Goal: Book appointment/travel/reservation

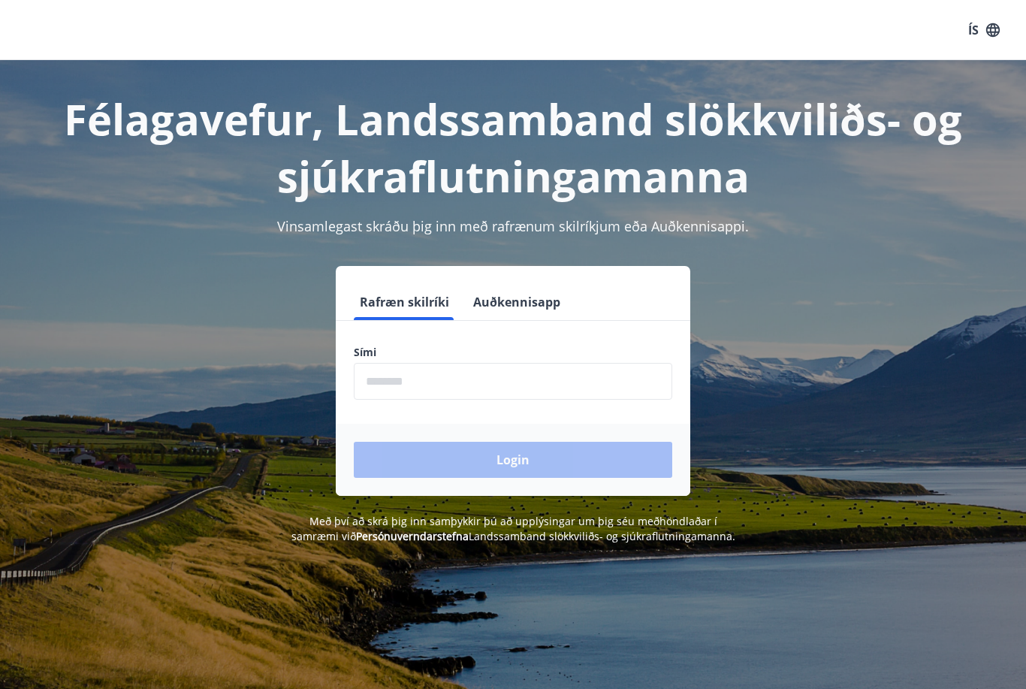
click at [387, 385] on input "phone" at bounding box center [513, 381] width 318 height 37
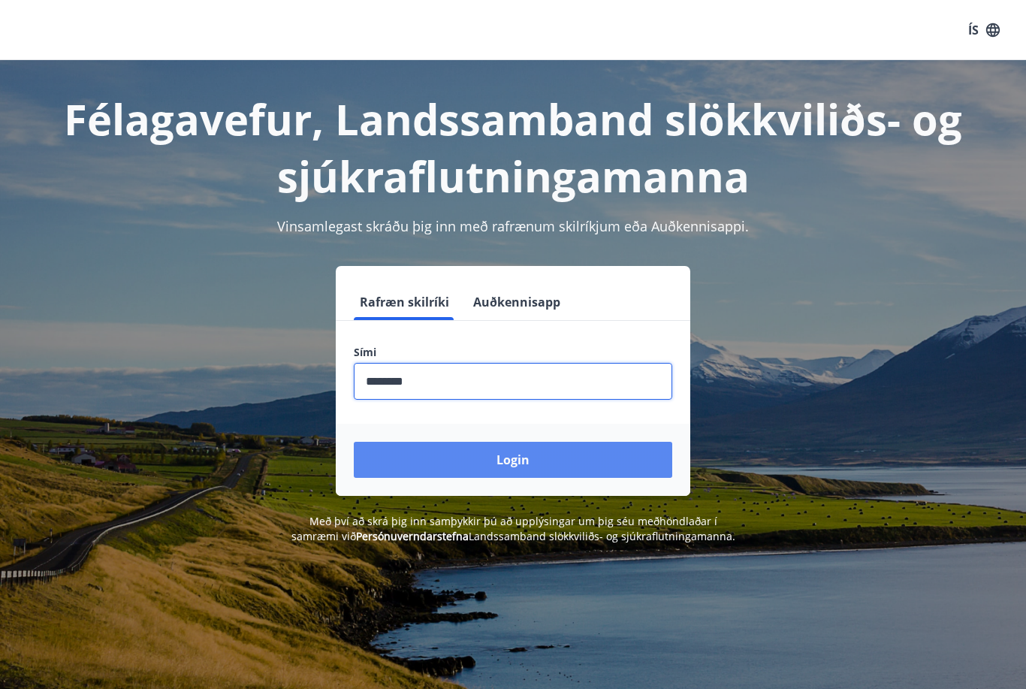
type input "********"
click at [553, 457] on button "Login" at bounding box center [513, 460] width 318 height 36
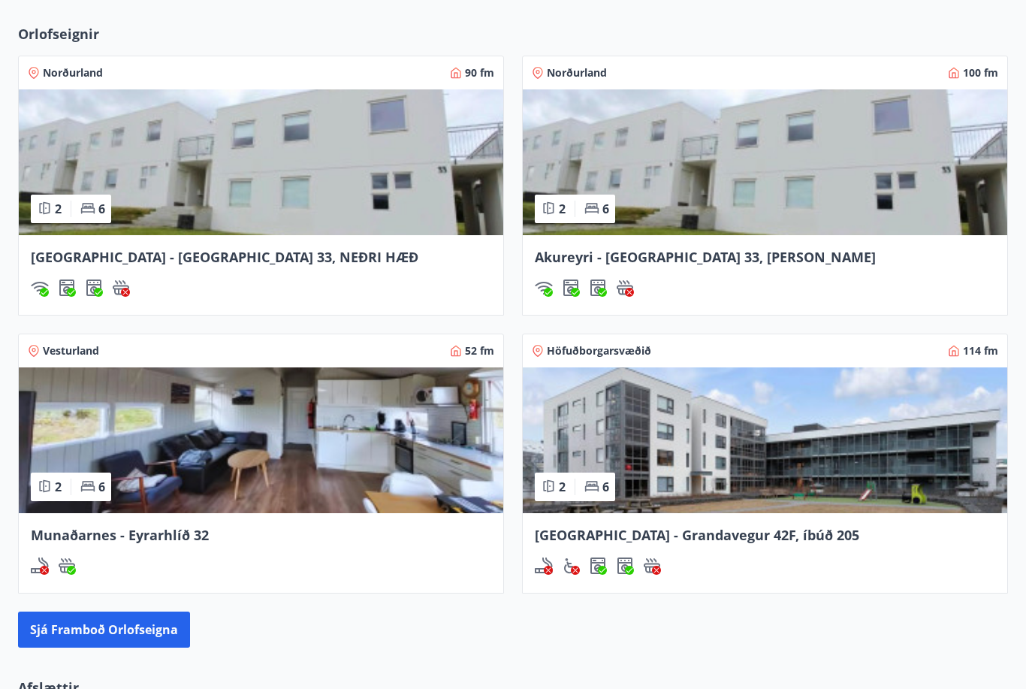
scroll to position [1085, 0]
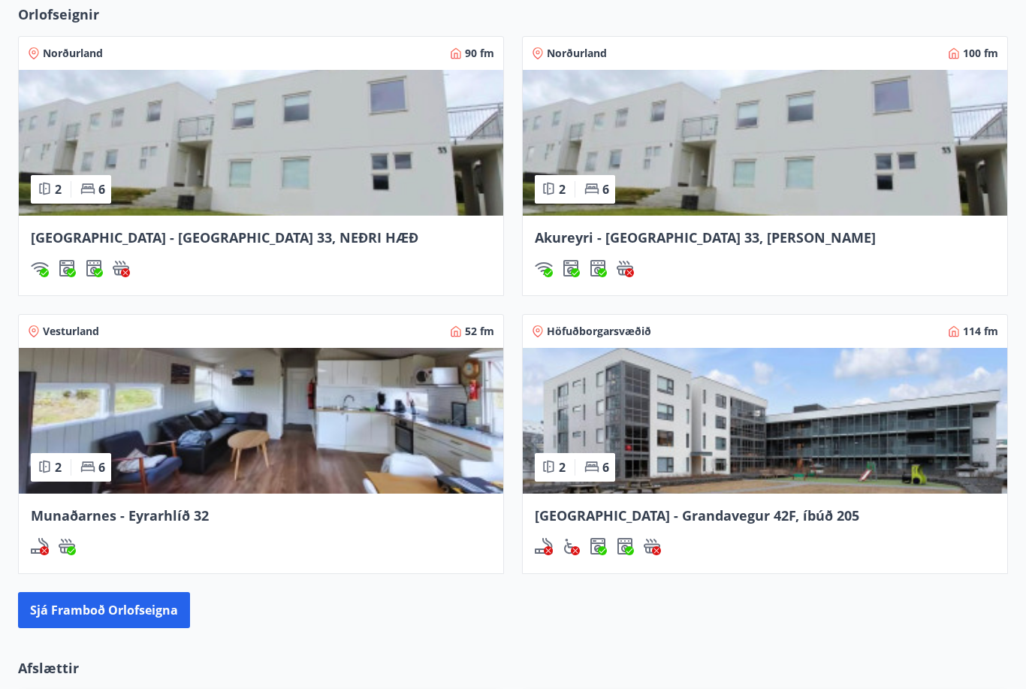
click at [739, 518] on span "[GEOGRAPHIC_DATA] - Grandavegur 42F, íbúð 205" at bounding box center [697, 515] width 324 height 18
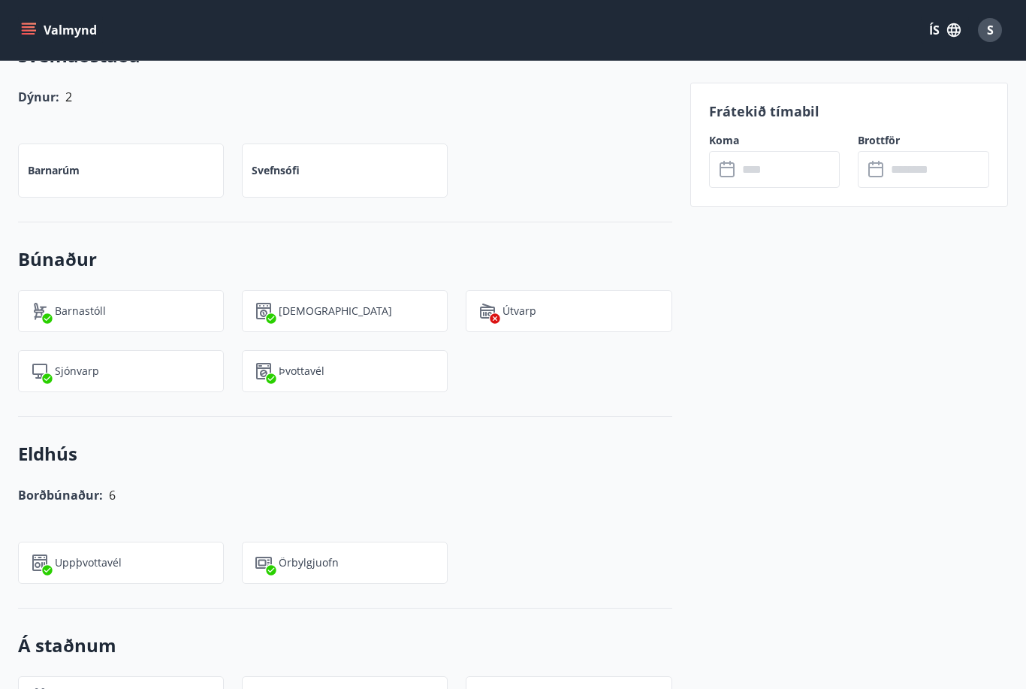
scroll to position [1063, 0]
click at [772, 154] on input "text" at bounding box center [788, 169] width 103 height 37
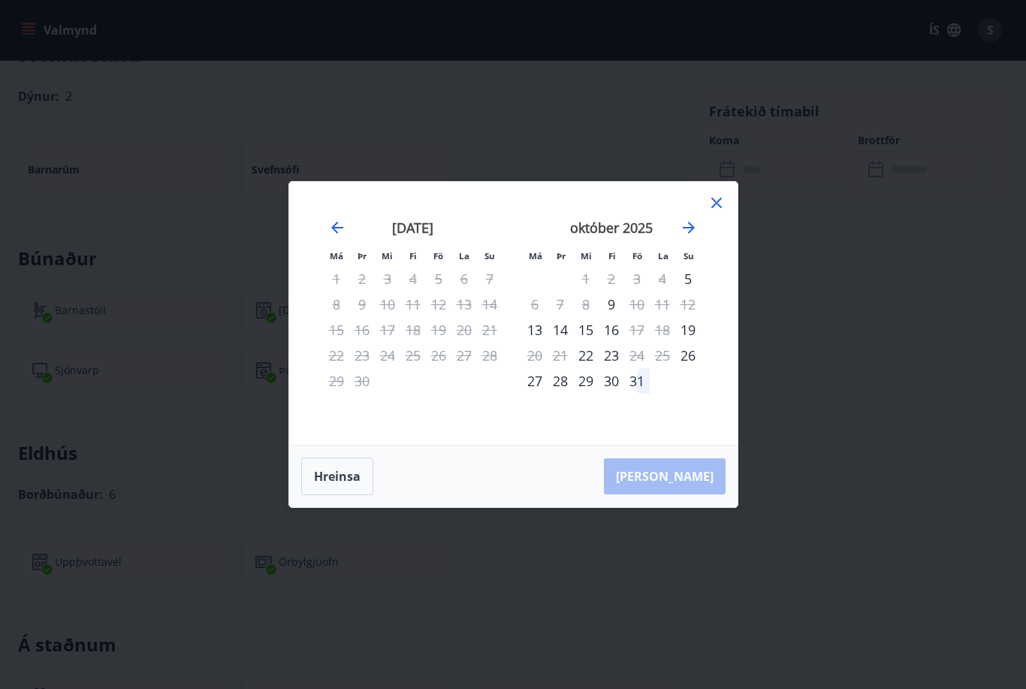
click at [721, 205] on icon at bounding box center [716, 203] width 18 height 18
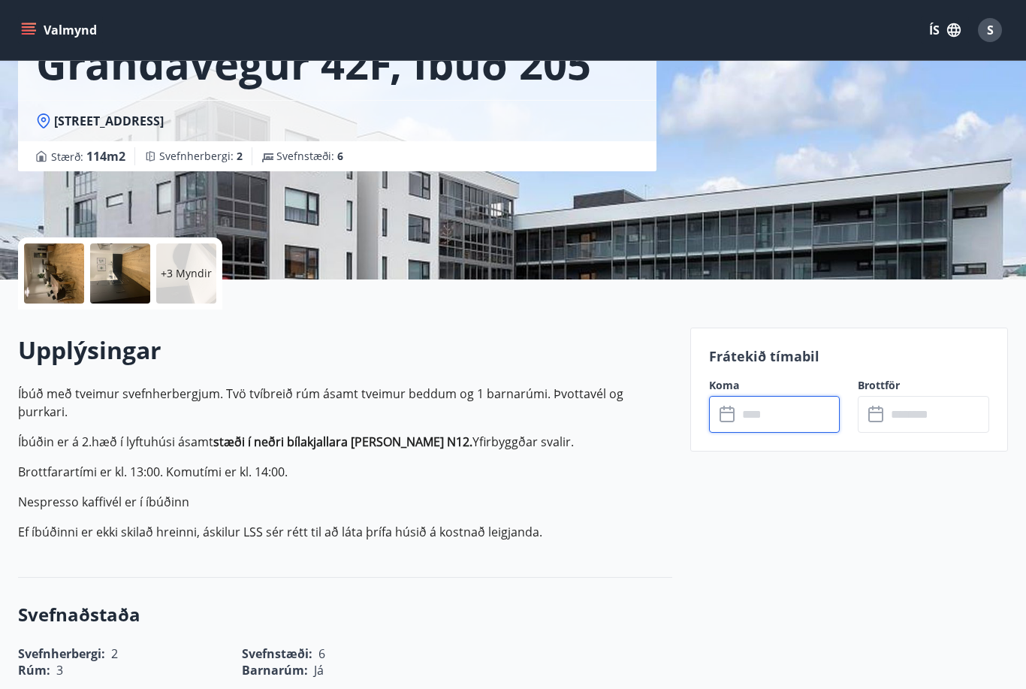
scroll to position [0, 0]
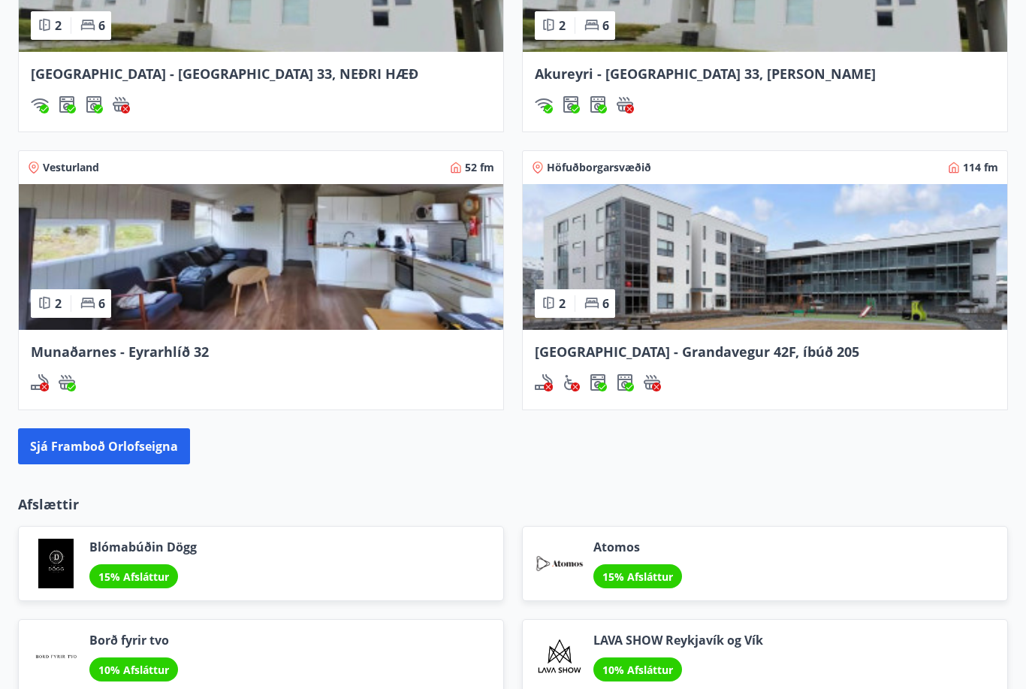
scroll to position [1248, 0]
